Goal: Book appointment/travel/reservation

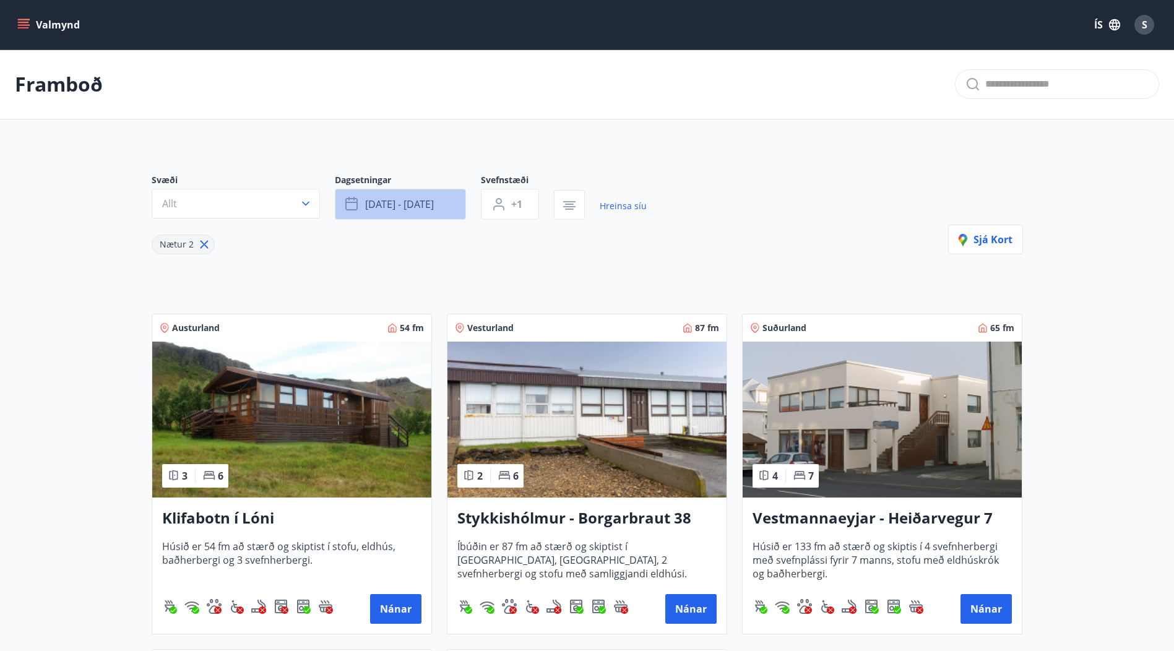
click at [431, 199] on span "[DATE] - [DATE]" at bounding box center [399, 204] width 69 height 14
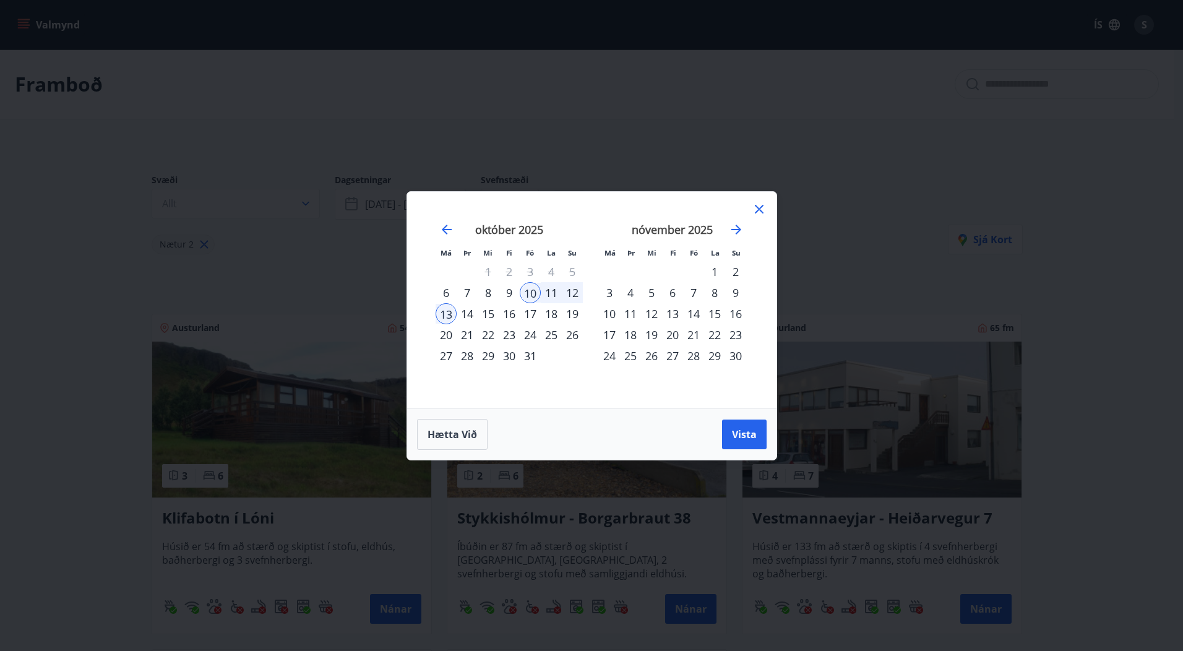
click at [516, 335] on div "23" at bounding box center [509, 334] width 21 height 21
click at [532, 337] on div "24" at bounding box center [530, 334] width 21 height 21
click at [472, 359] on div "28" at bounding box center [467, 355] width 21 height 21
click at [738, 428] on span "Vista" at bounding box center [744, 435] width 25 height 14
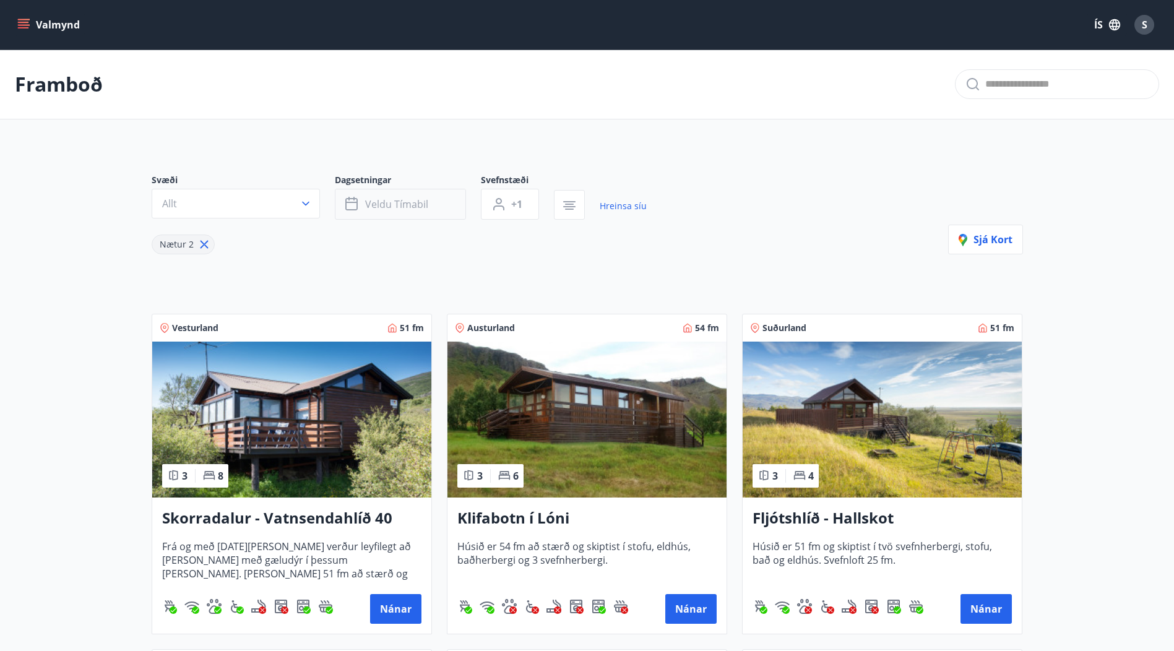
click at [418, 204] on span "Veldu tímabil" at bounding box center [396, 204] width 63 height 14
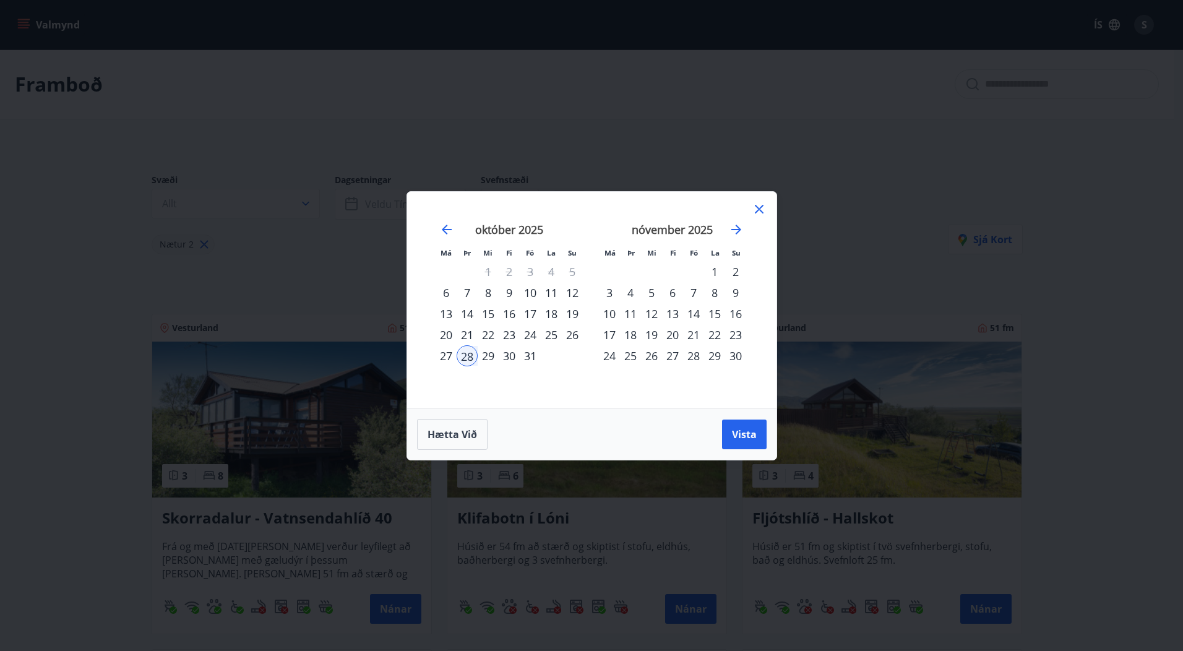
click at [526, 338] on div "24" at bounding box center [530, 334] width 21 height 21
click at [468, 358] on div "28" at bounding box center [467, 355] width 21 height 21
click at [755, 436] on span "Vista" at bounding box center [744, 435] width 25 height 14
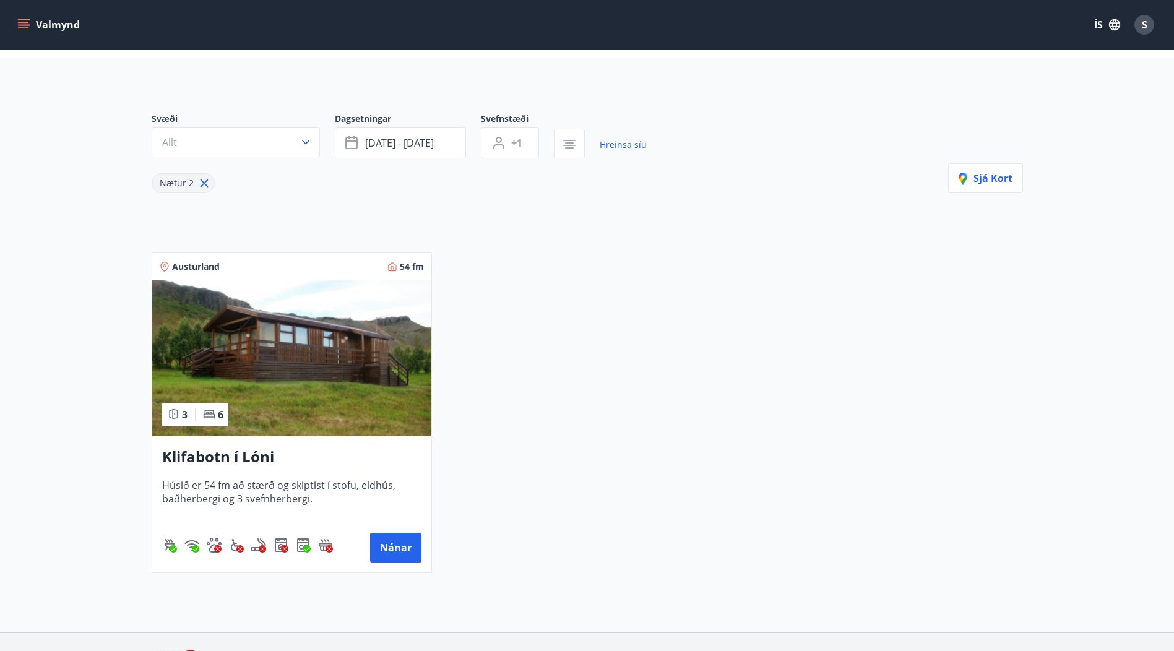
scroll to position [147, 0]
